Goal: Obtain resource: Obtain resource

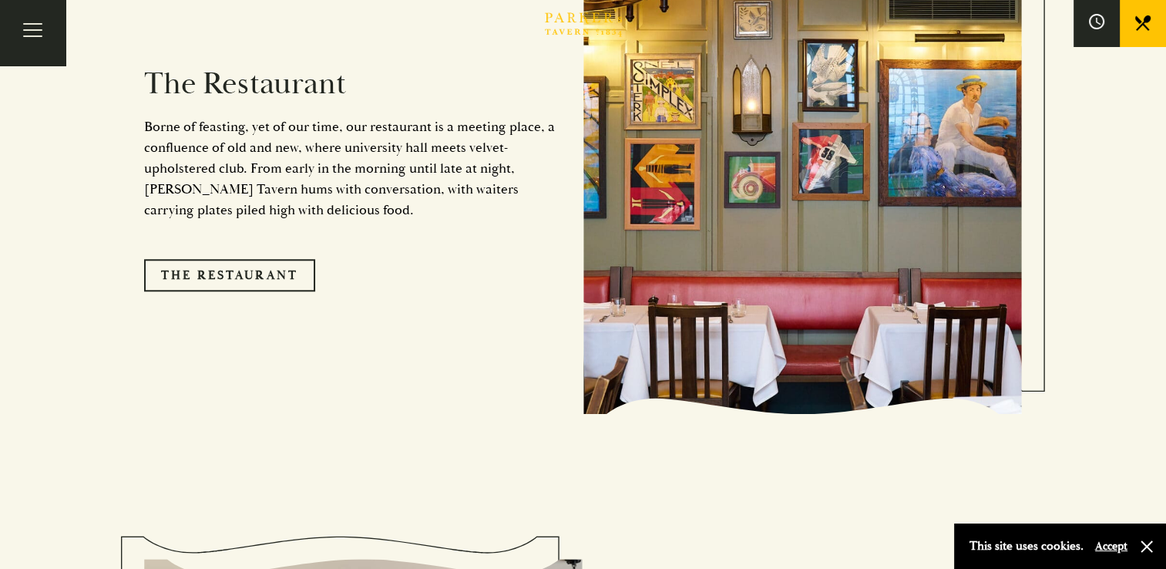
scroll to position [1353, 0]
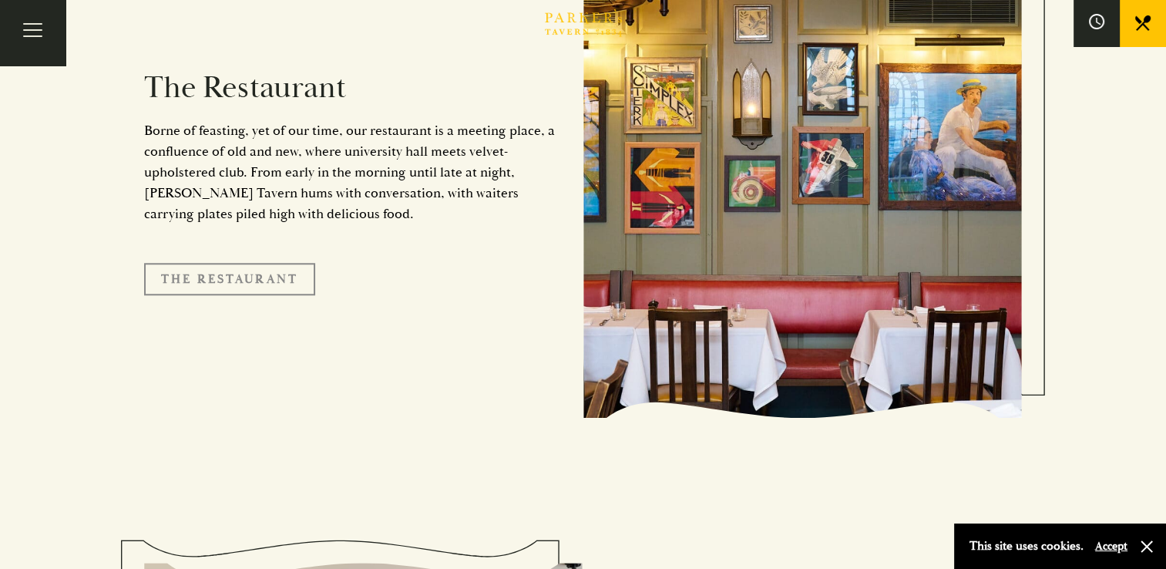
click at [254, 263] on link "The Restaurant" at bounding box center [229, 279] width 171 height 32
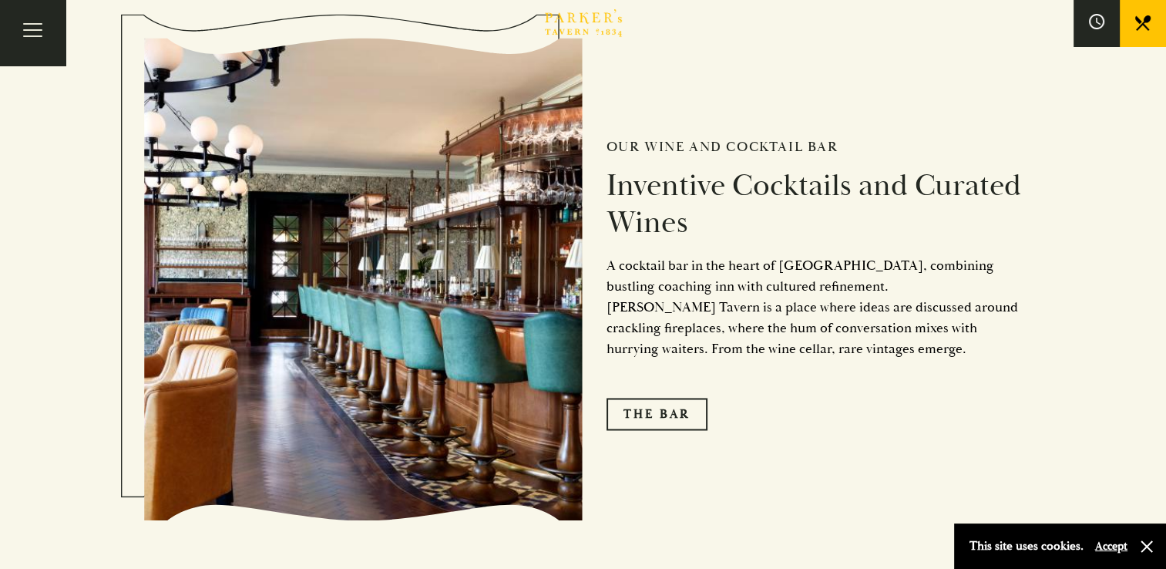
scroll to position [2356, 0]
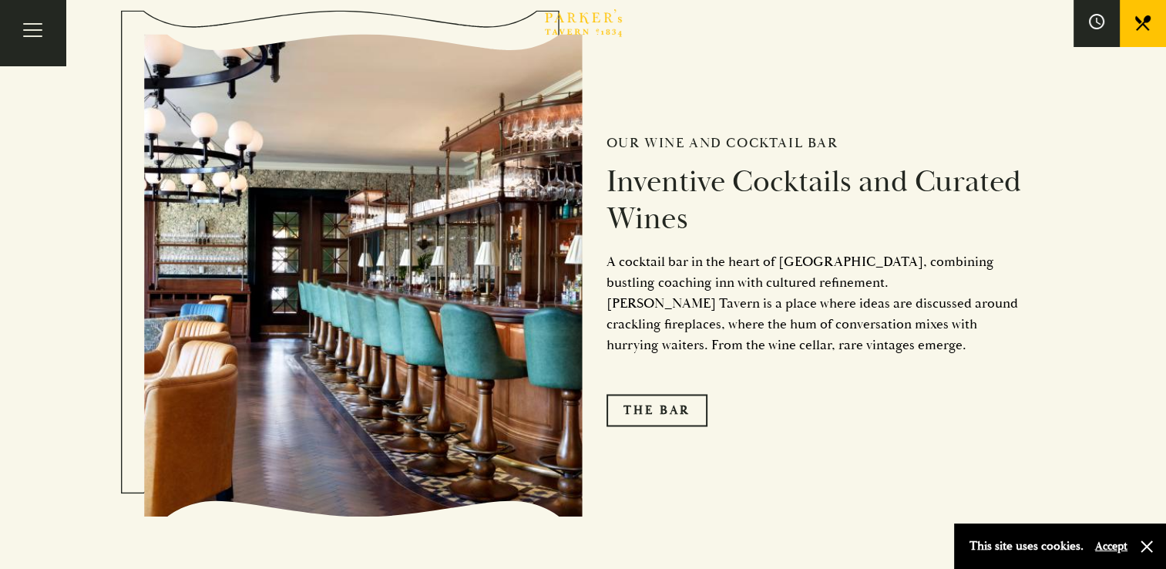
click at [1113, 550] on button "Accept" at bounding box center [1111, 546] width 32 height 15
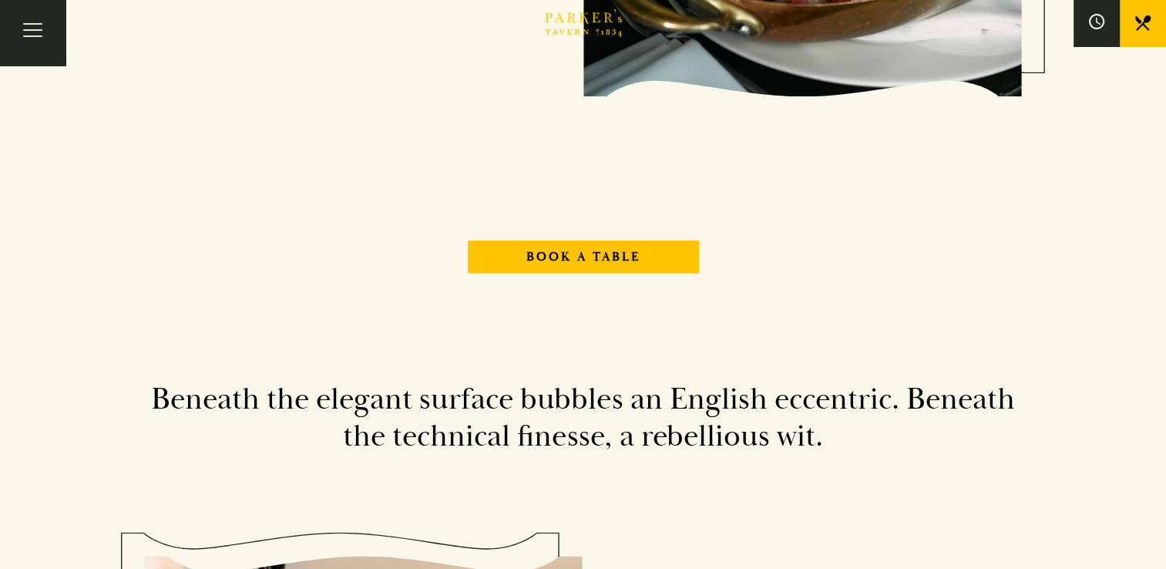
scroll to position [1612, 0]
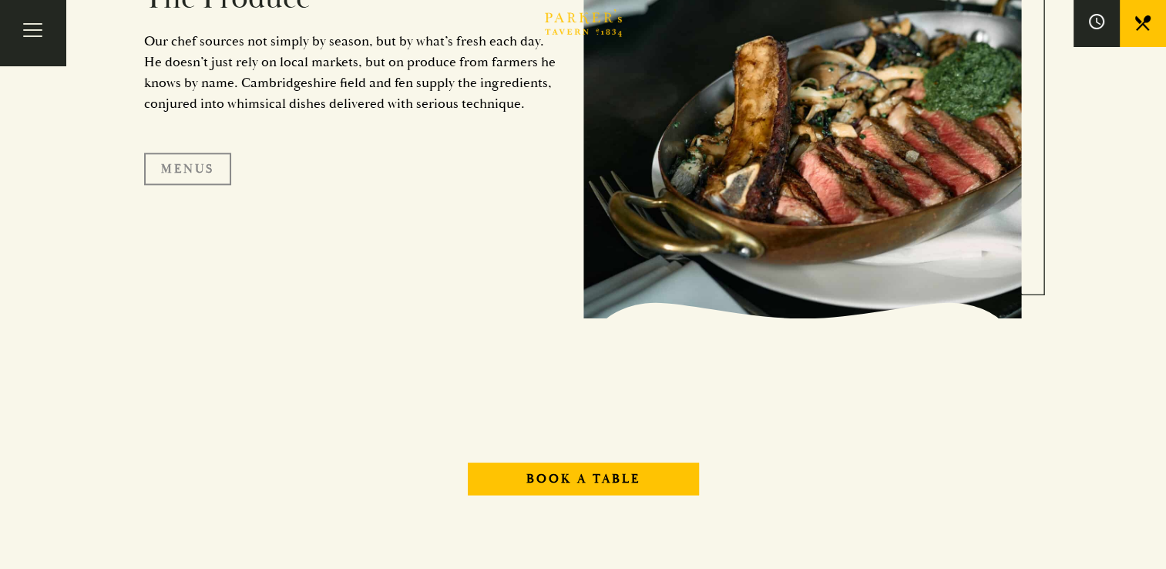
click at [183, 165] on link "Menus" at bounding box center [187, 169] width 87 height 32
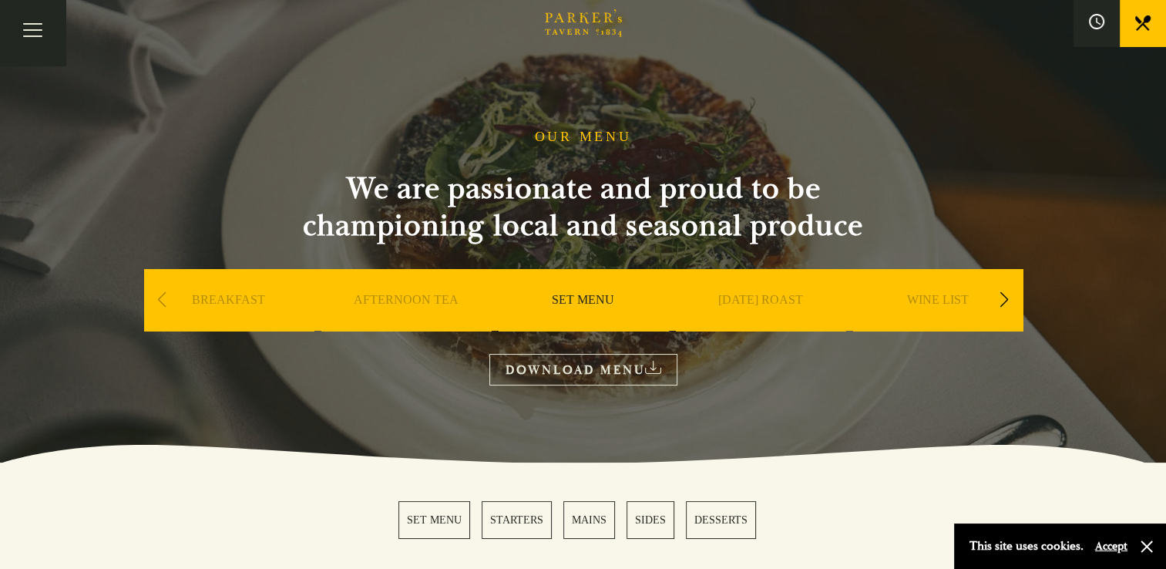
click at [586, 522] on link "MAINS" at bounding box center [589, 520] width 52 height 38
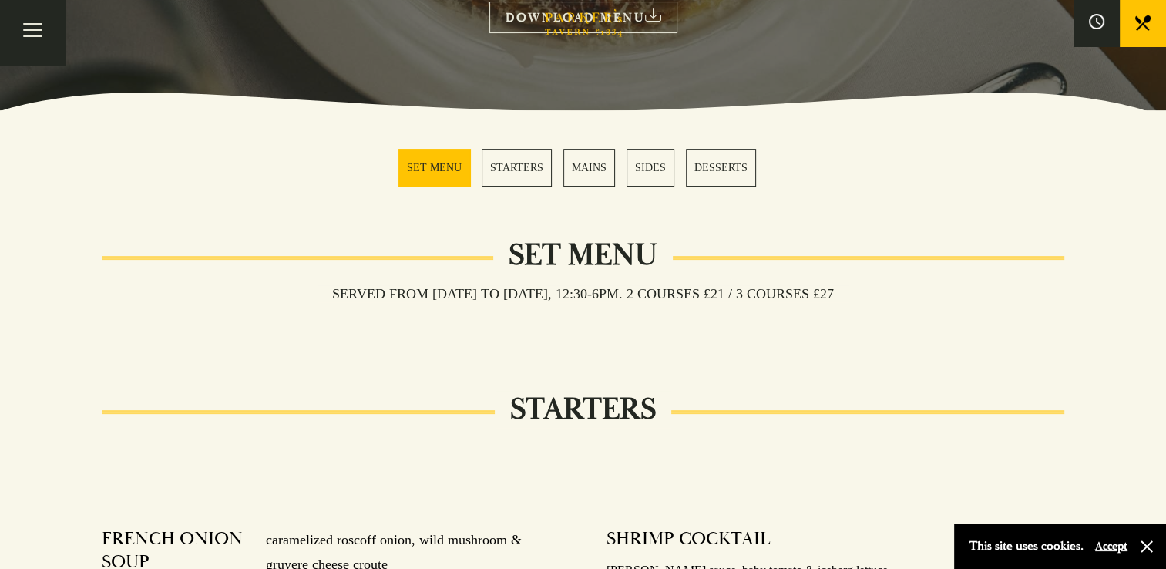
scroll to position [287, 0]
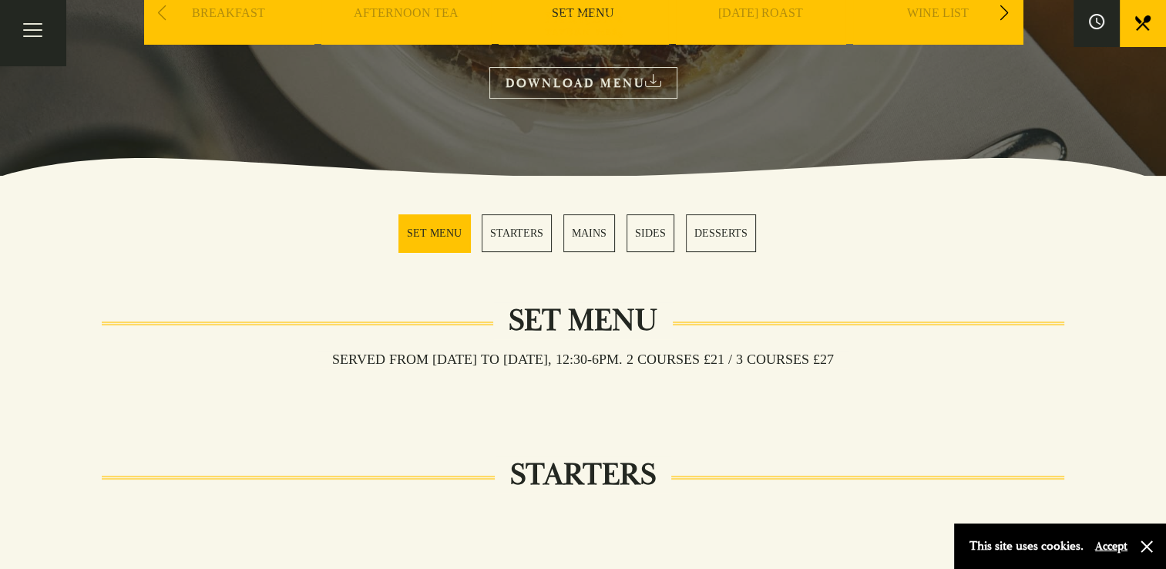
click at [596, 231] on link "MAINS" at bounding box center [589, 233] width 52 height 38
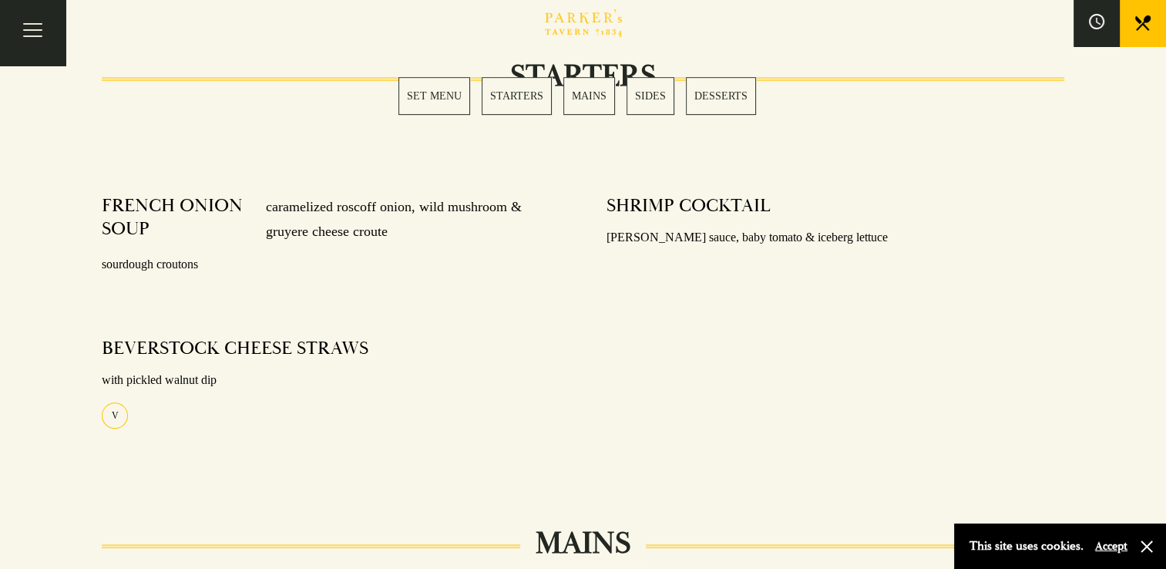
scroll to position [0, 0]
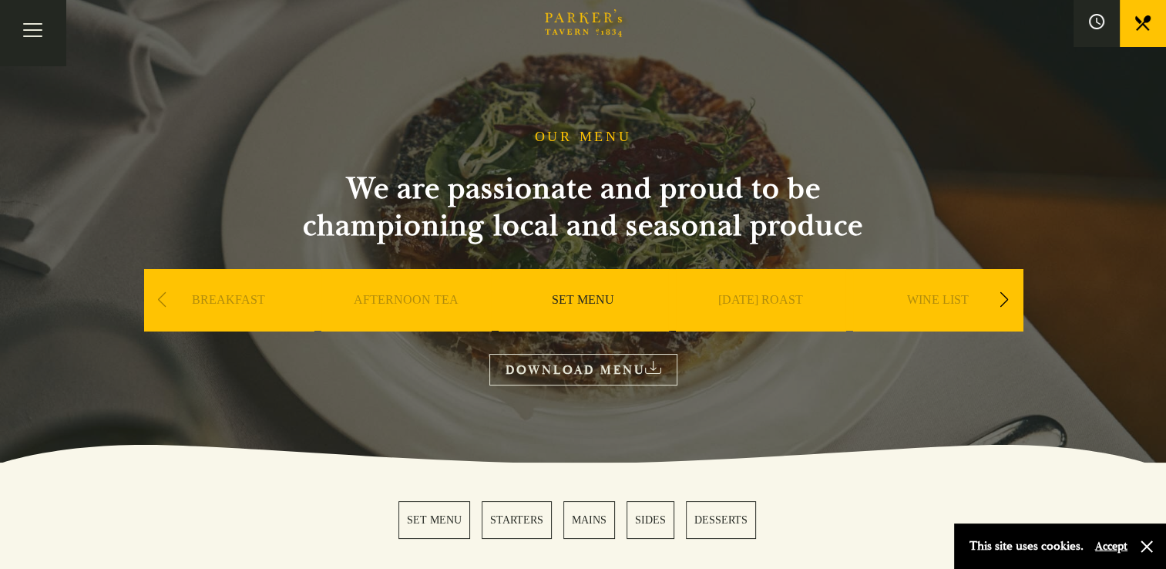
click at [758, 296] on link "SUNDAY ROAST" at bounding box center [760, 323] width 85 height 62
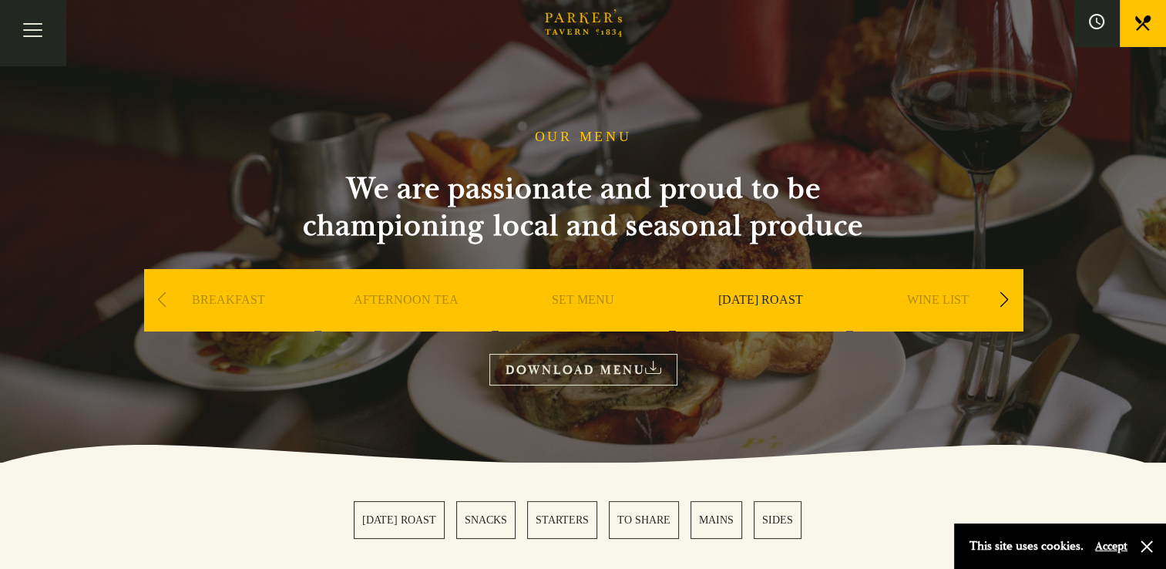
click at [942, 306] on link "WINE LIST" at bounding box center [938, 323] width 62 height 62
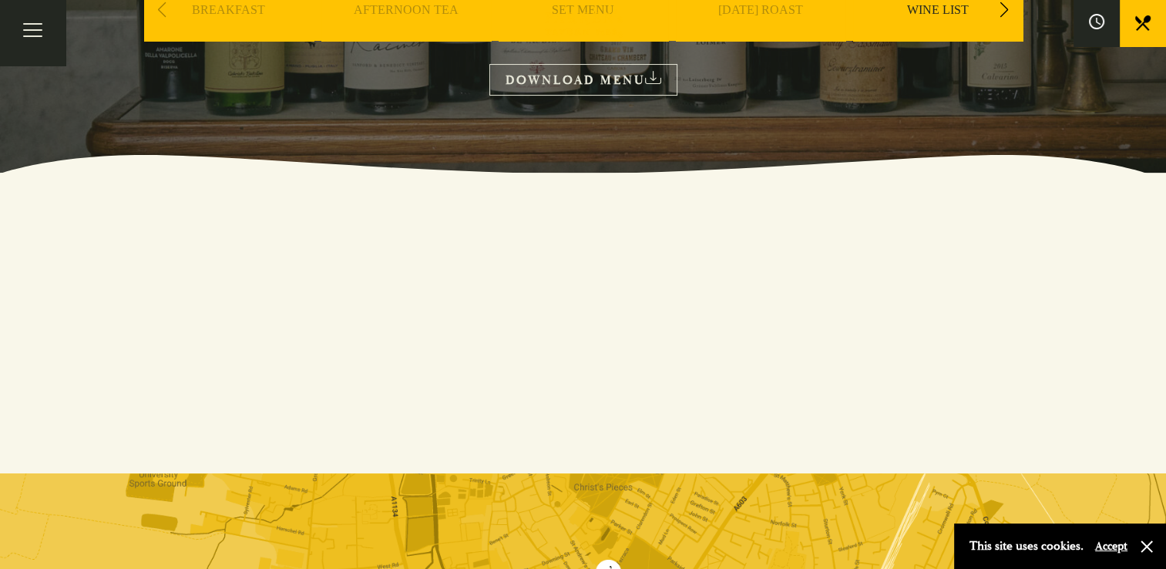
scroll to position [287, 0]
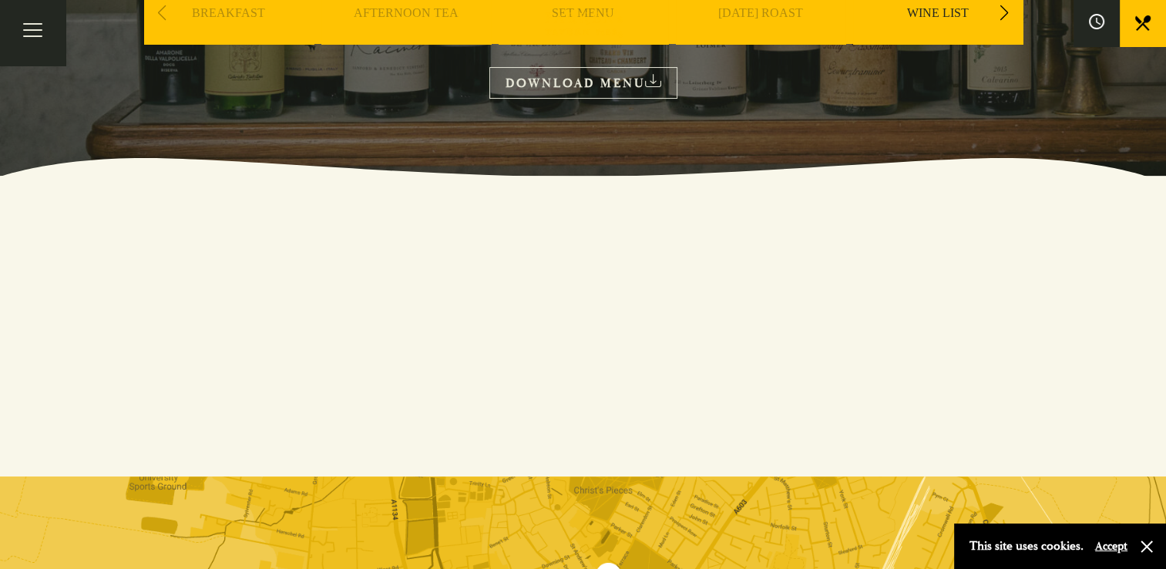
click at [615, 85] on link "DOWNLOAD MENU" at bounding box center [583, 83] width 188 height 32
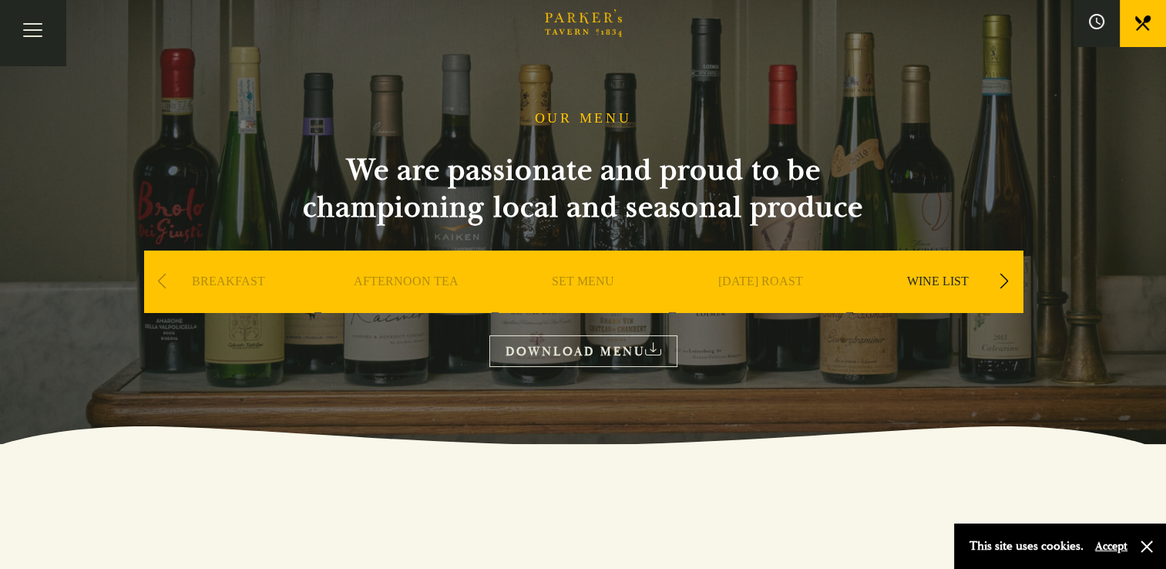
scroll to position [0, 0]
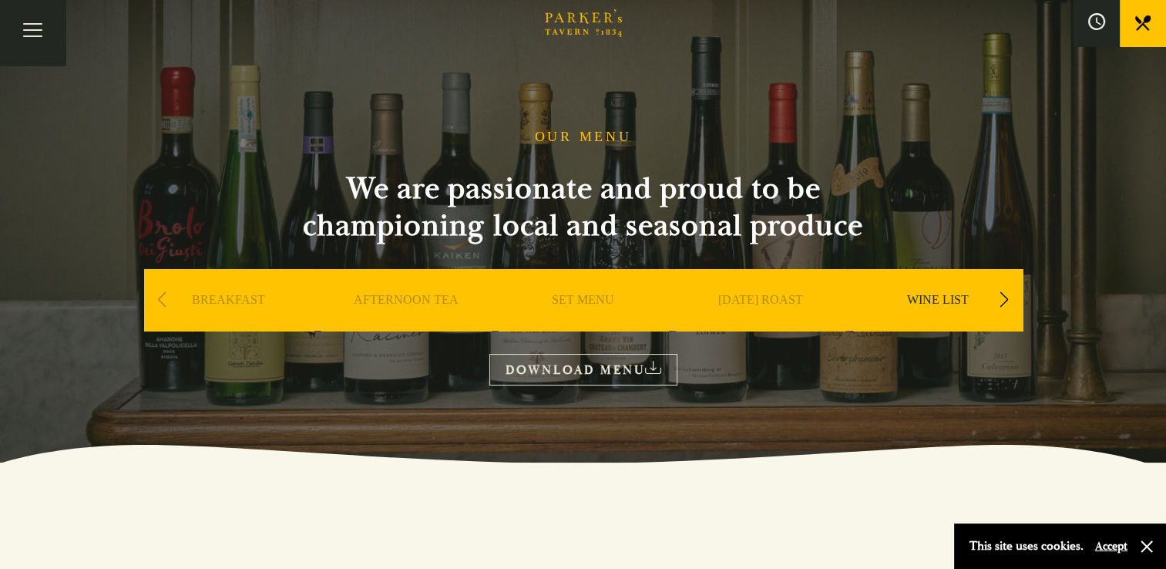
click at [1092, 17] on icon at bounding box center [1096, 21] width 17 height 17
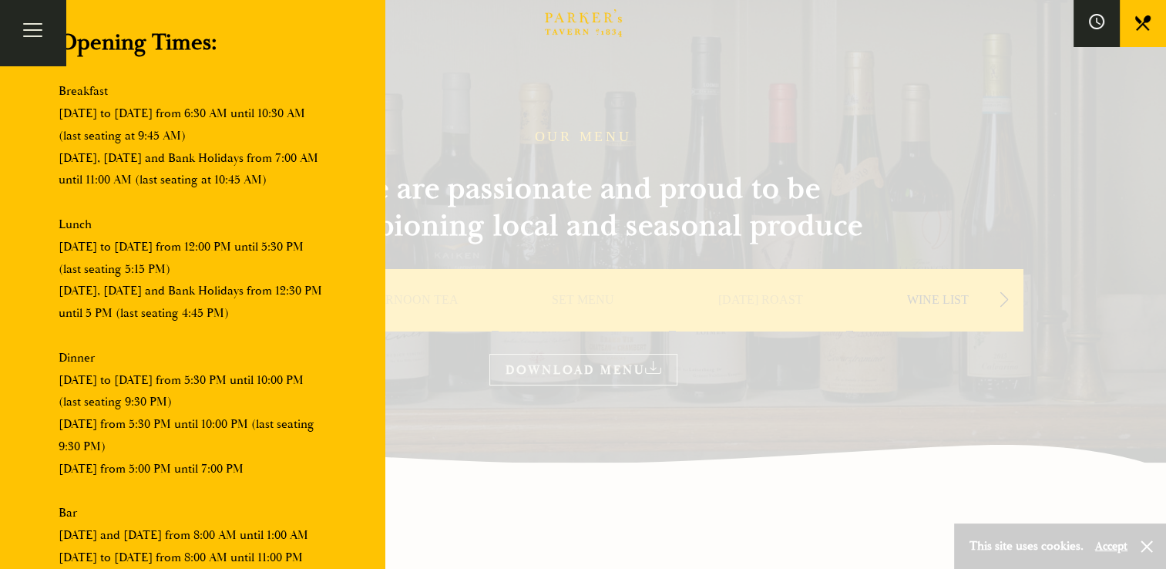
scroll to position [99, 0]
click at [1132, 22] on link at bounding box center [1143, 23] width 46 height 46
